Goal: Browse casually: Explore the website without a specific task or goal

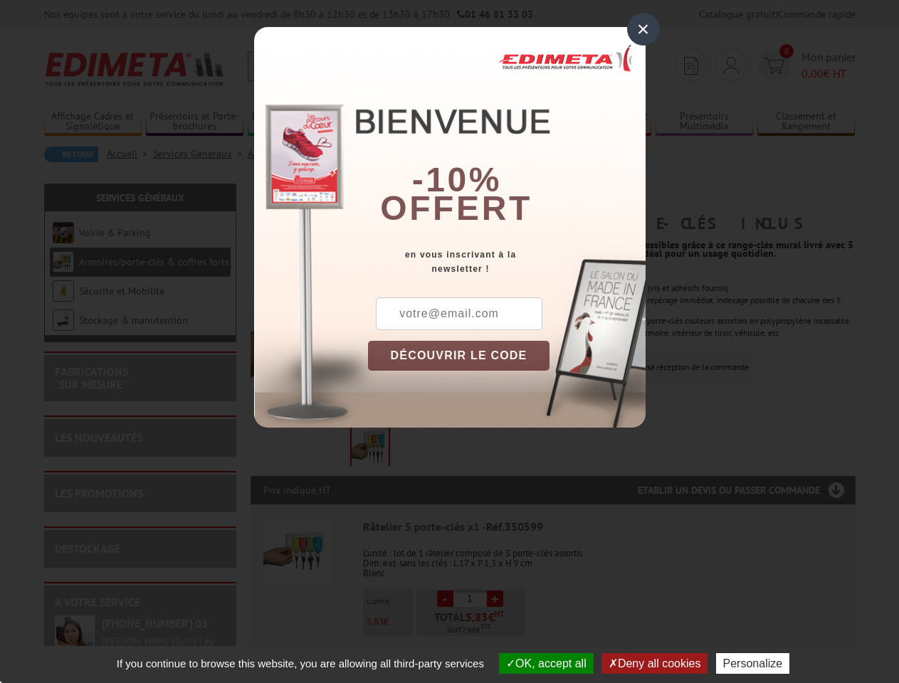
click at [643, 29] on div "×" at bounding box center [643, 29] width 33 height 33
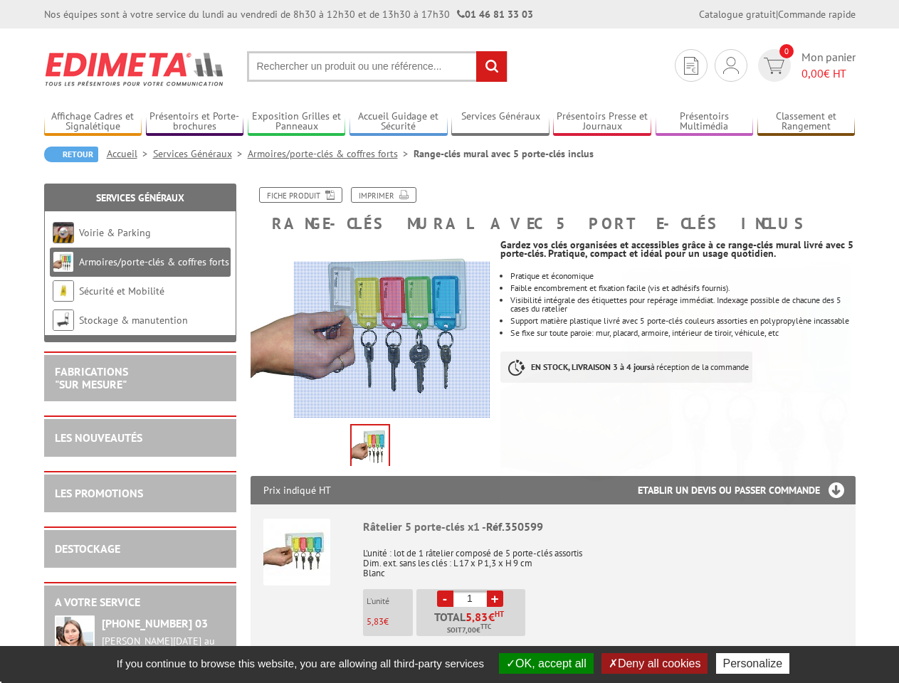
click at [544, 663] on button "OK, accept all" at bounding box center [546, 663] width 95 height 21
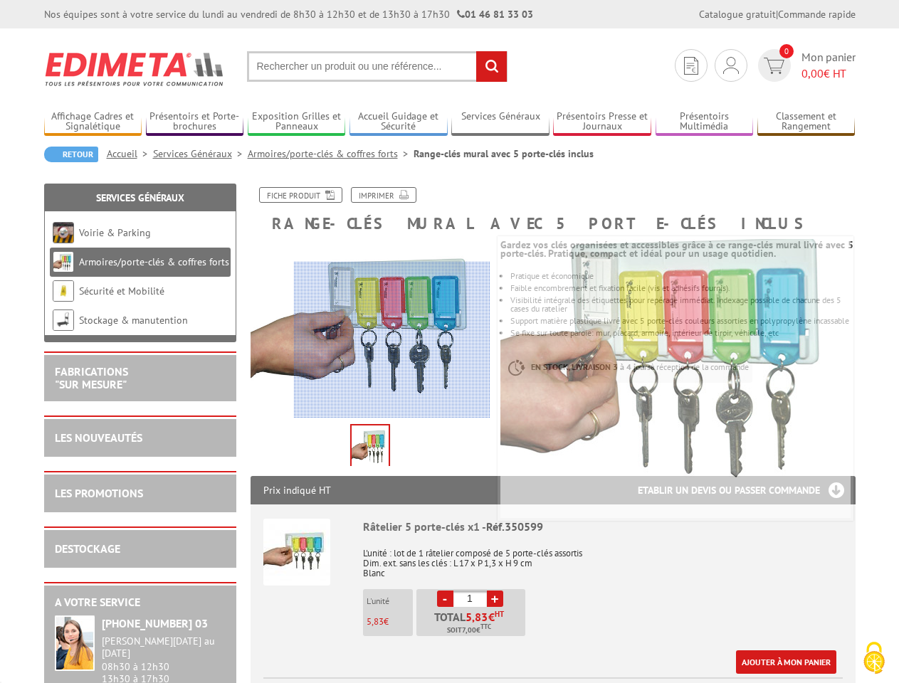
click at [655, 663] on button "Deny all cookies" at bounding box center [654, 663] width 107 height 21
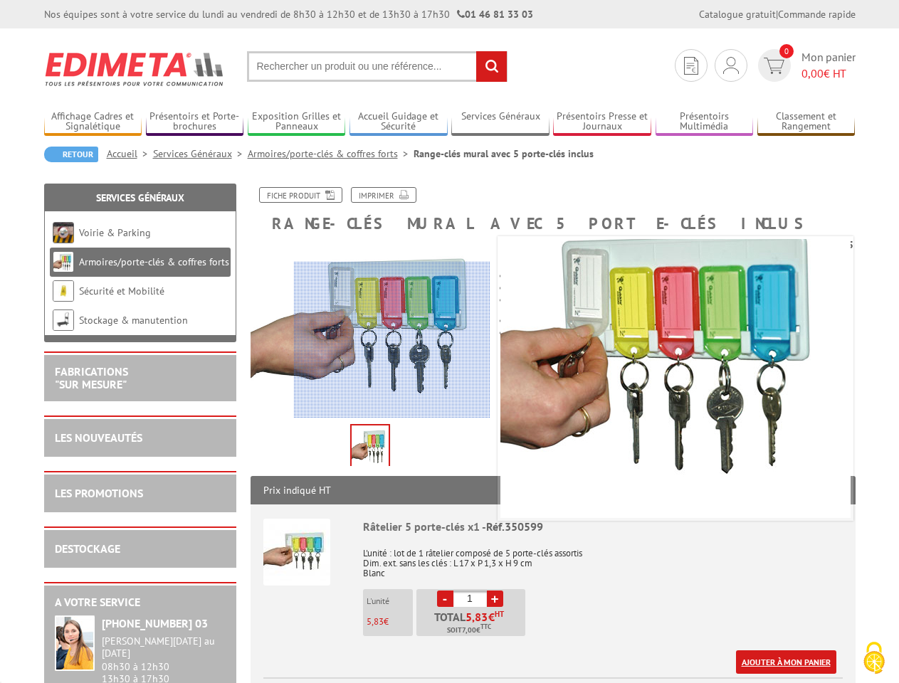
click at [756, 663] on link "Ajouter à mon panier" at bounding box center [786, 661] width 100 height 23
